Goal: Answer question/provide support: Share knowledge or assist other users

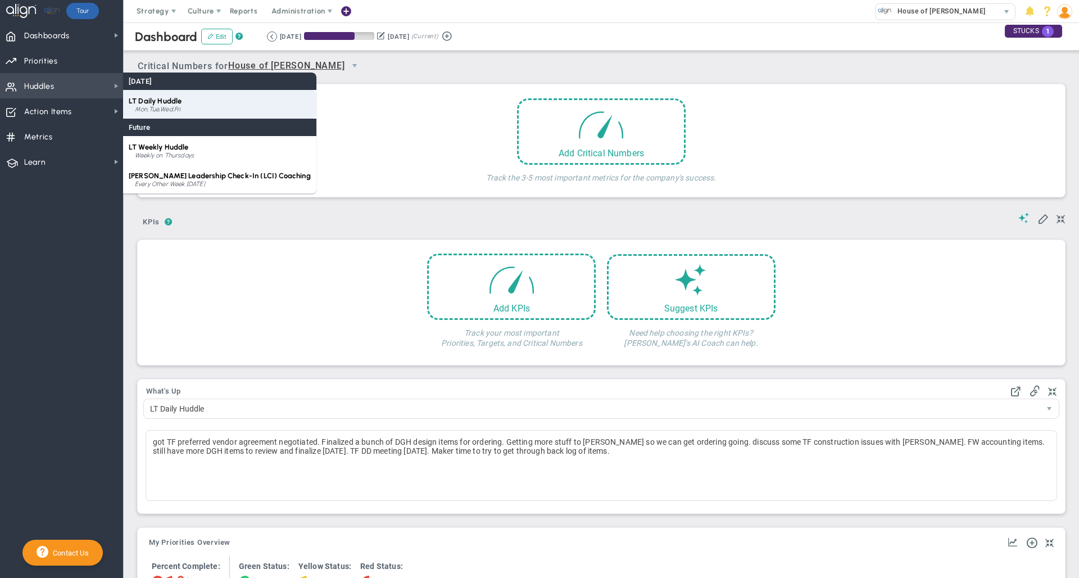
click at [177, 106] on div "Mon,Tue,Wed,Fri" at bounding box center [223, 109] width 176 height 7
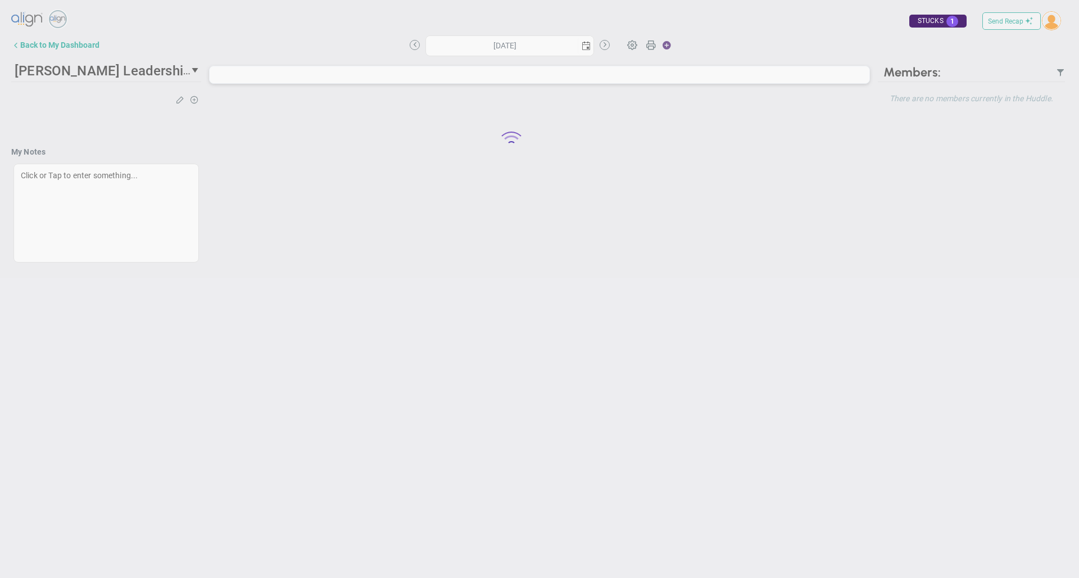
type input "Wednesday, August 27, 2025"
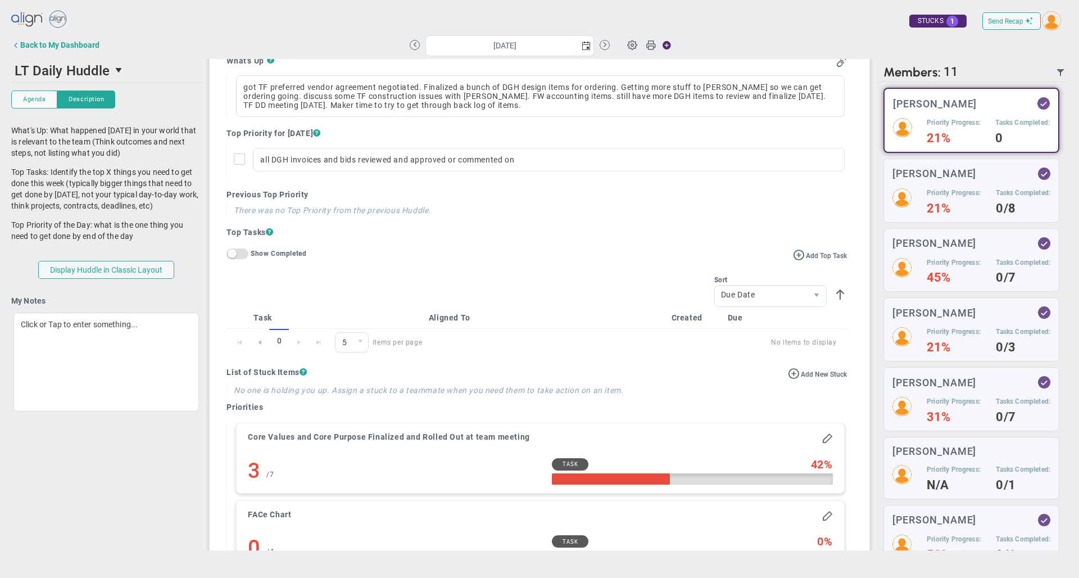
scroll to position [152, 0]
click at [954, 246] on h3 "[PERSON_NAME]" at bounding box center [935, 243] width 84 height 11
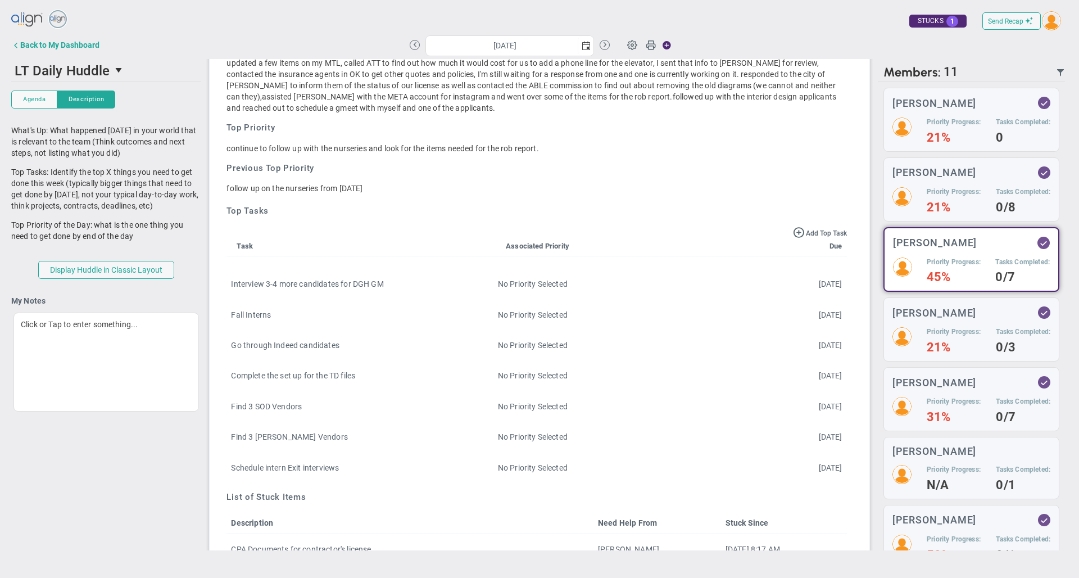
scroll to position [192, 0]
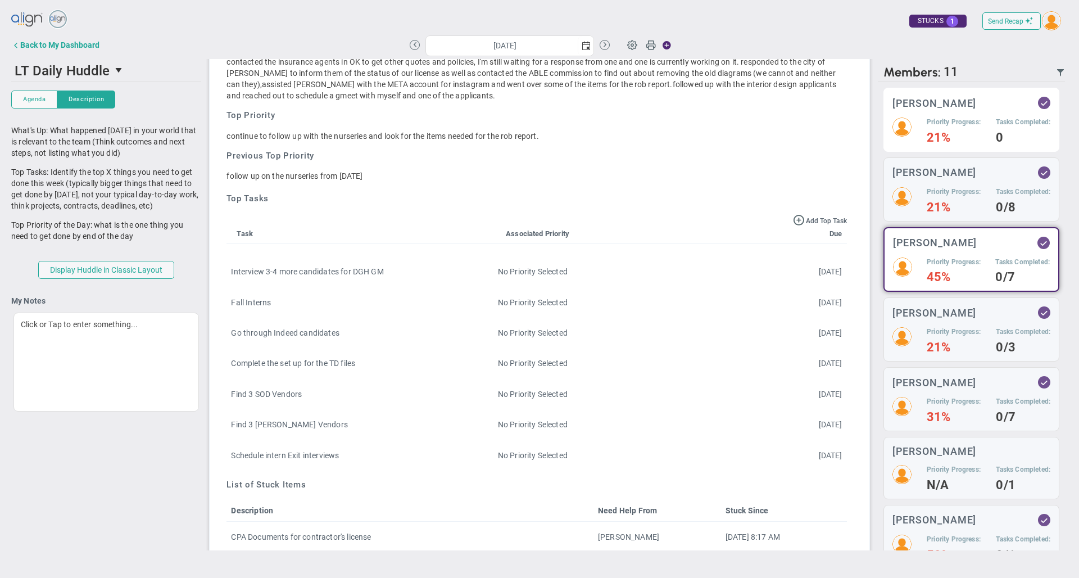
click at [927, 133] on h4 "21%" at bounding box center [954, 138] width 54 height 10
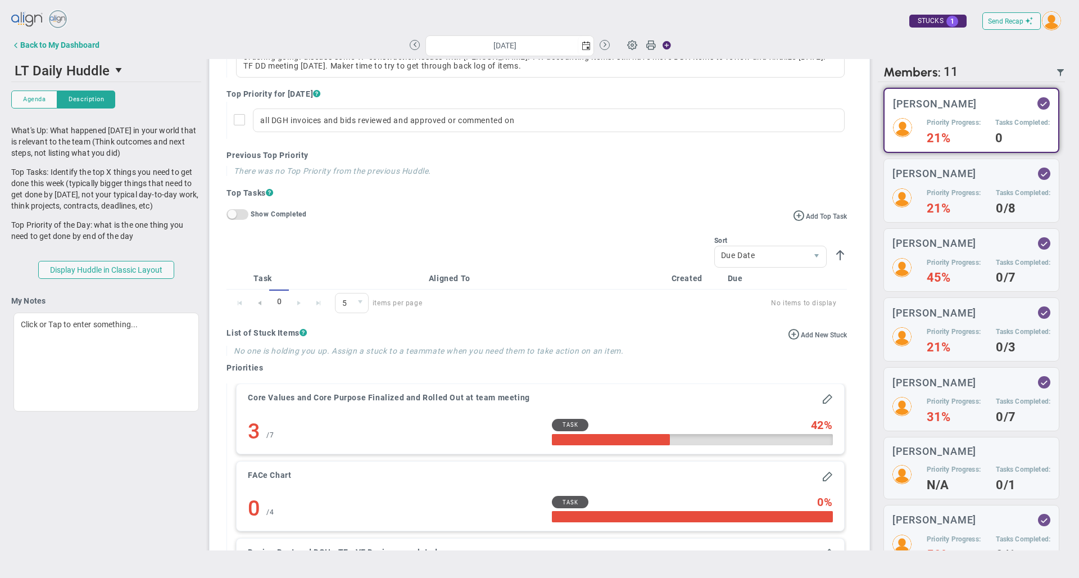
scroll to position [110, 0]
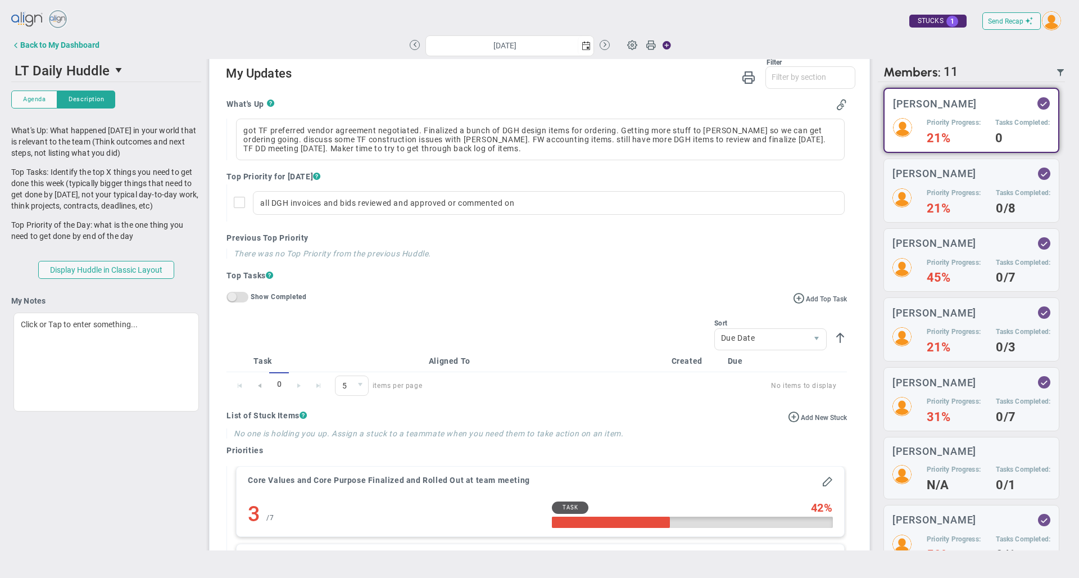
click at [238, 302] on span "On Off" at bounding box center [238, 297] width 22 height 11
click at [238, 301] on span at bounding box center [242, 296] width 9 height 9
click at [84, 47] on div "Back to My Dashboard" at bounding box center [59, 44] width 79 height 9
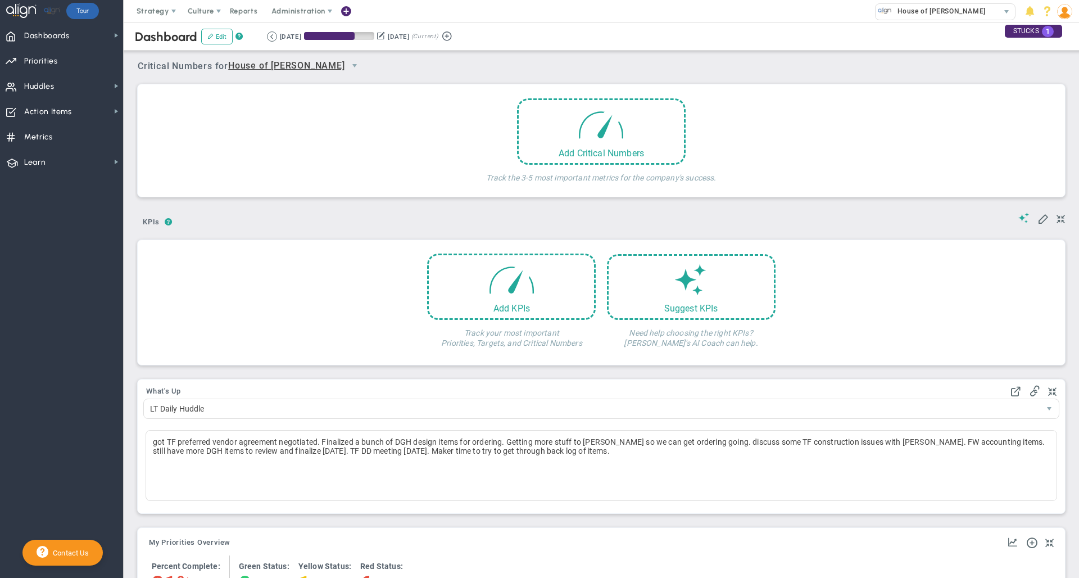
click at [1066, 14] on img at bounding box center [1064, 11] width 15 height 15
click at [1048, 123] on span "Sign Out" at bounding box center [1032, 123] width 91 height 22
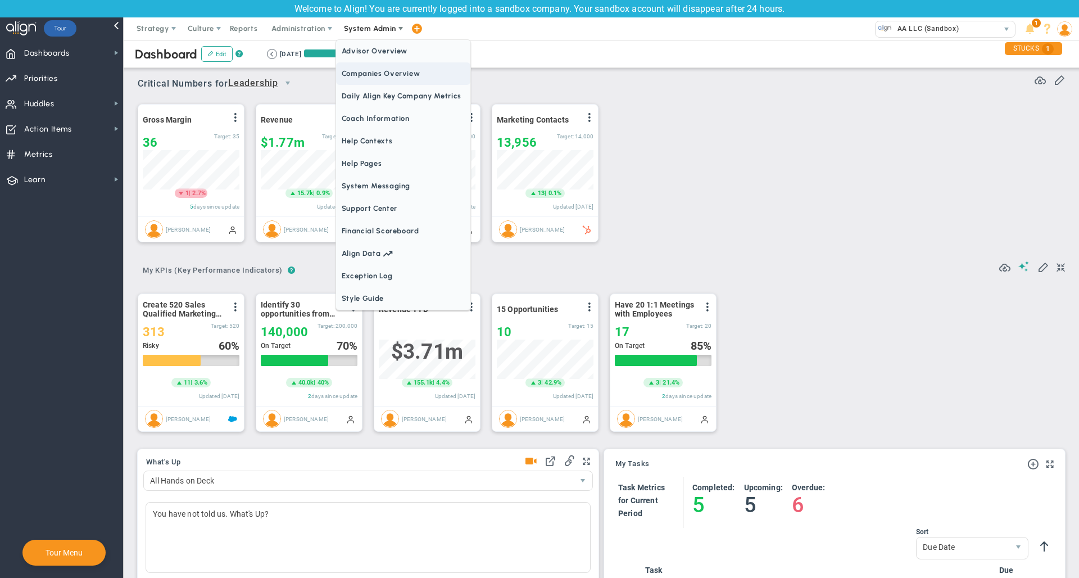
click at [379, 76] on span "Companies Overview" at bounding box center [403, 73] width 134 height 22
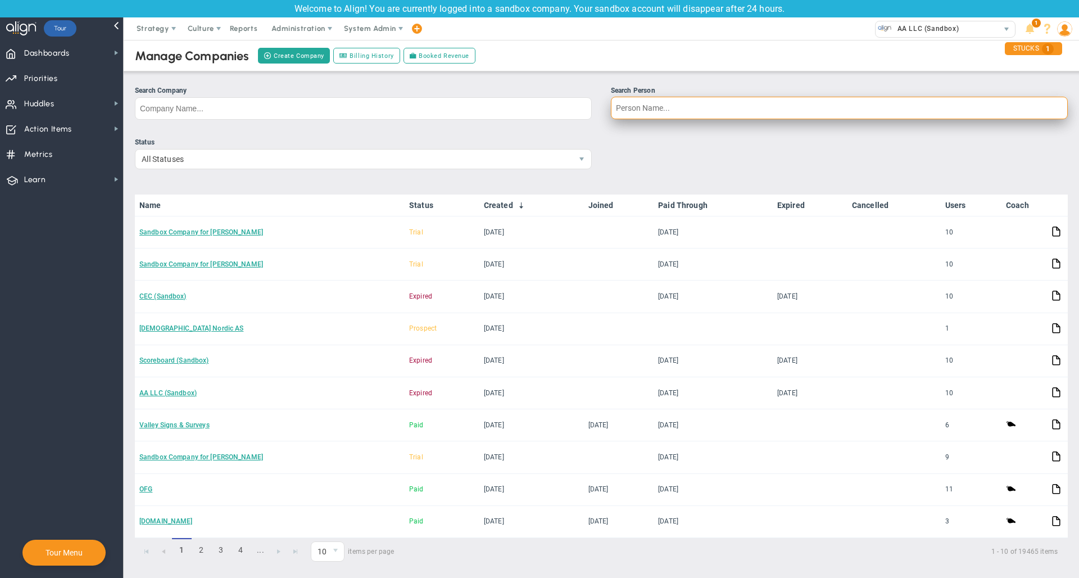
click at [659, 118] on input "Search Person" at bounding box center [839, 108] width 457 height 22
type input "[PERSON_NAME]"
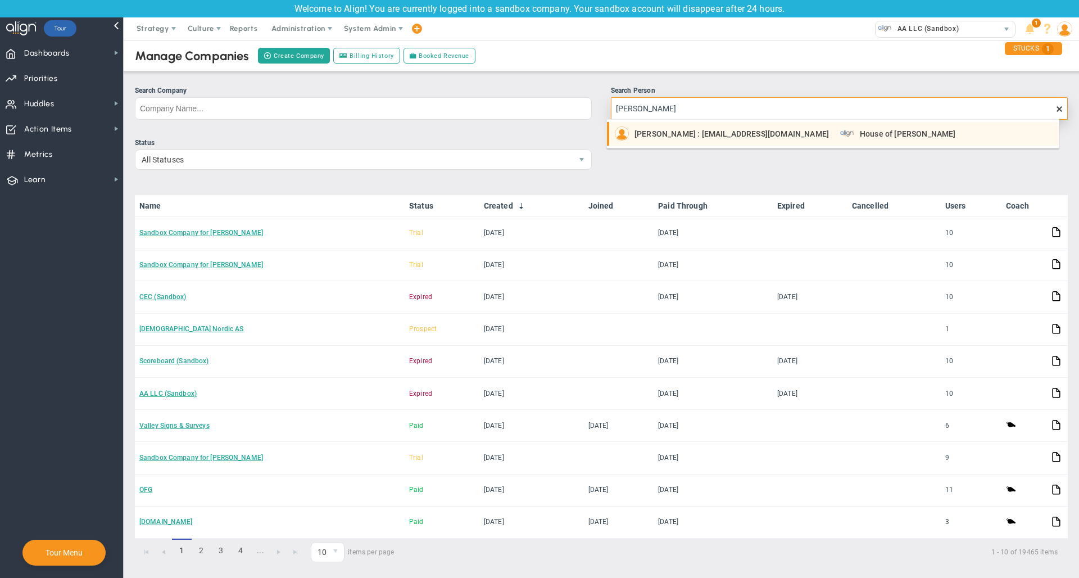
click at [696, 136] on span "[PERSON_NAME] : [EMAIL_ADDRESS][DOMAIN_NAME]" at bounding box center [732, 134] width 195 height 8
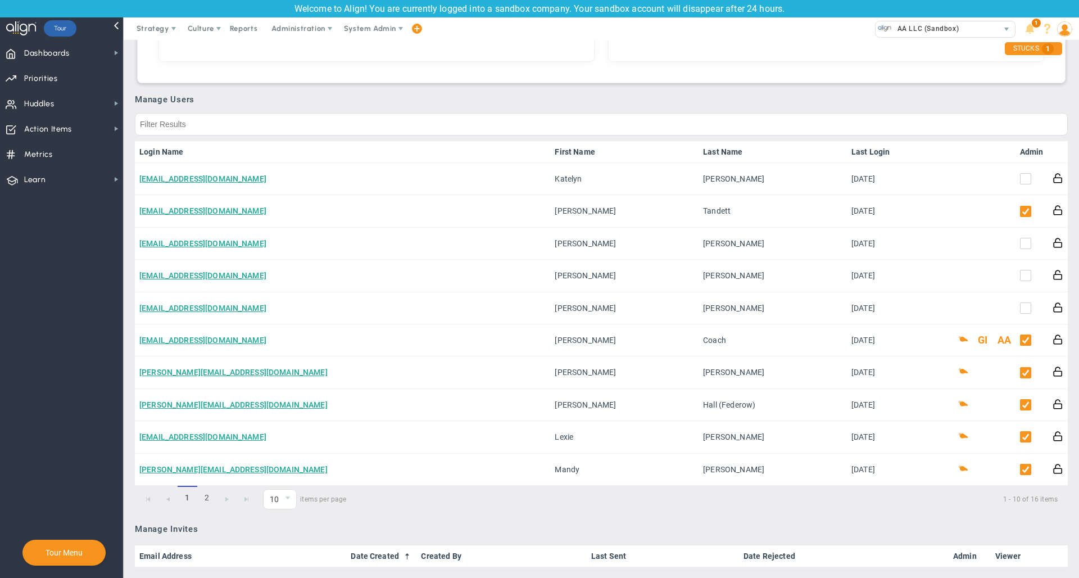
scroll to position [575, 0]
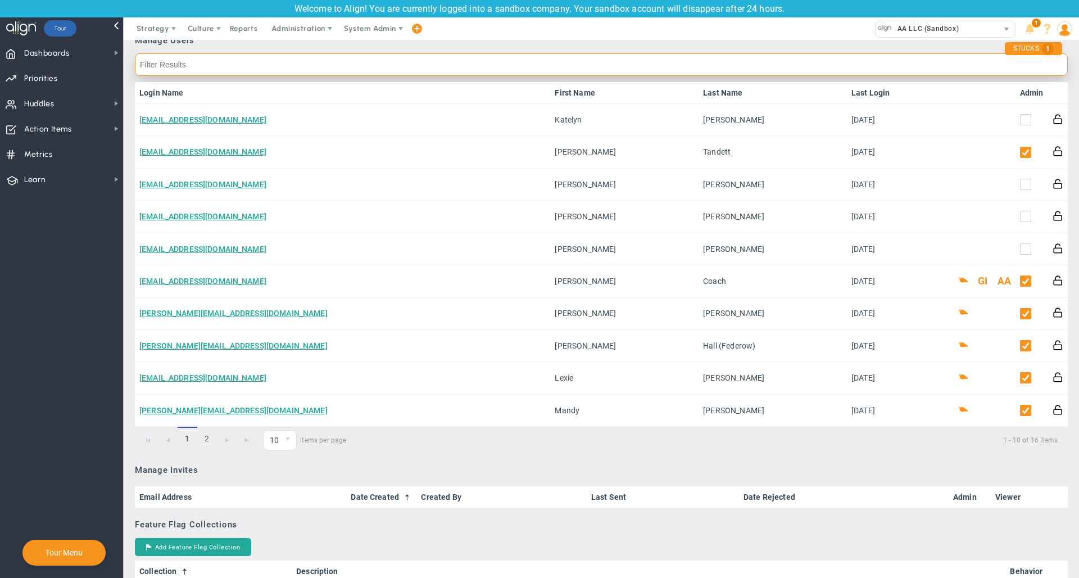
click at [698, 61] on input "text" at bounding box center [601, 64] width 933 height 22
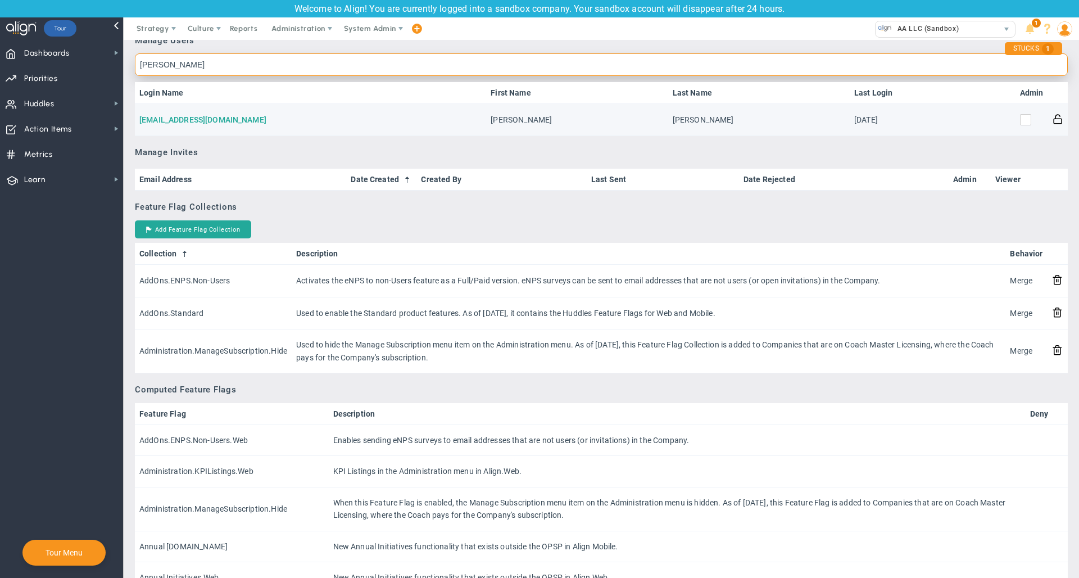
type input "[PERSON_NAME]"
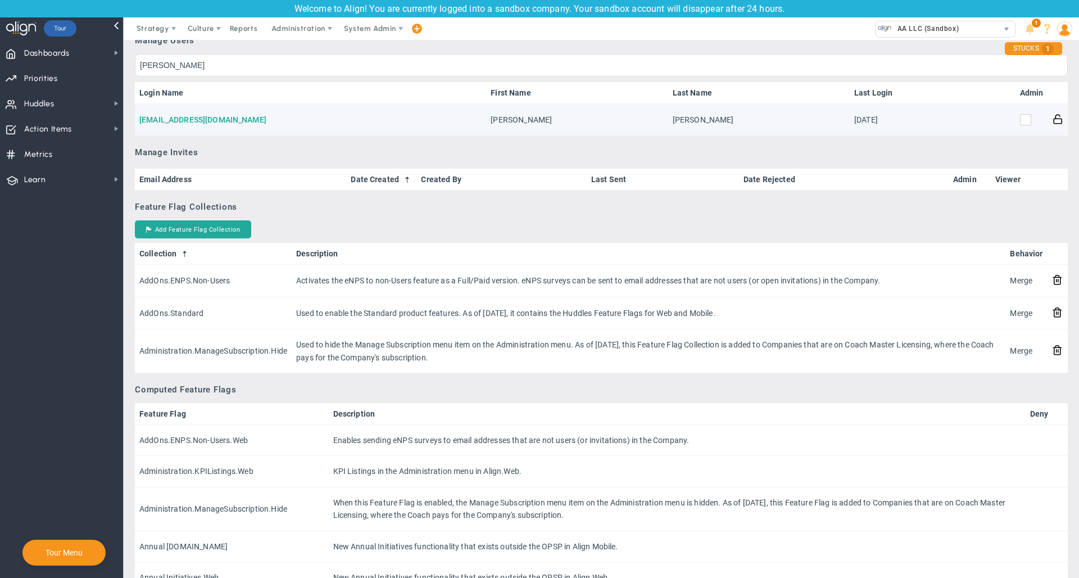
click at [187, 119] on link "[EMAIL_ADDRESS][DOMAIN_NAME]" at bounding box center [202, 119] width 127 height 9
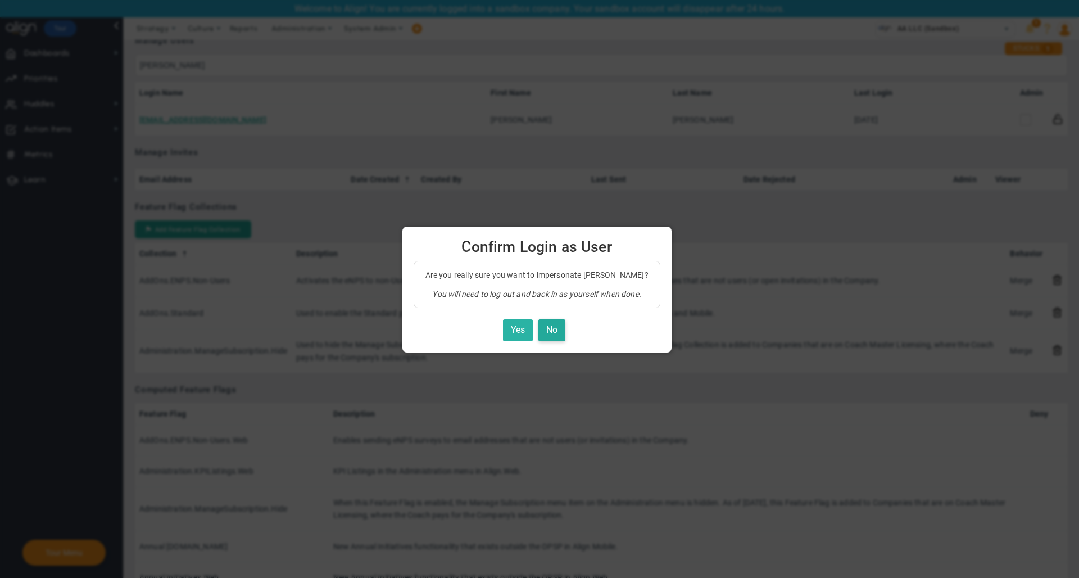
click at [514, 334] on button "Yes" at bounding box center [518, 330] width 30 height 22
